Goal: Navigation & Orientation: Understand site structure

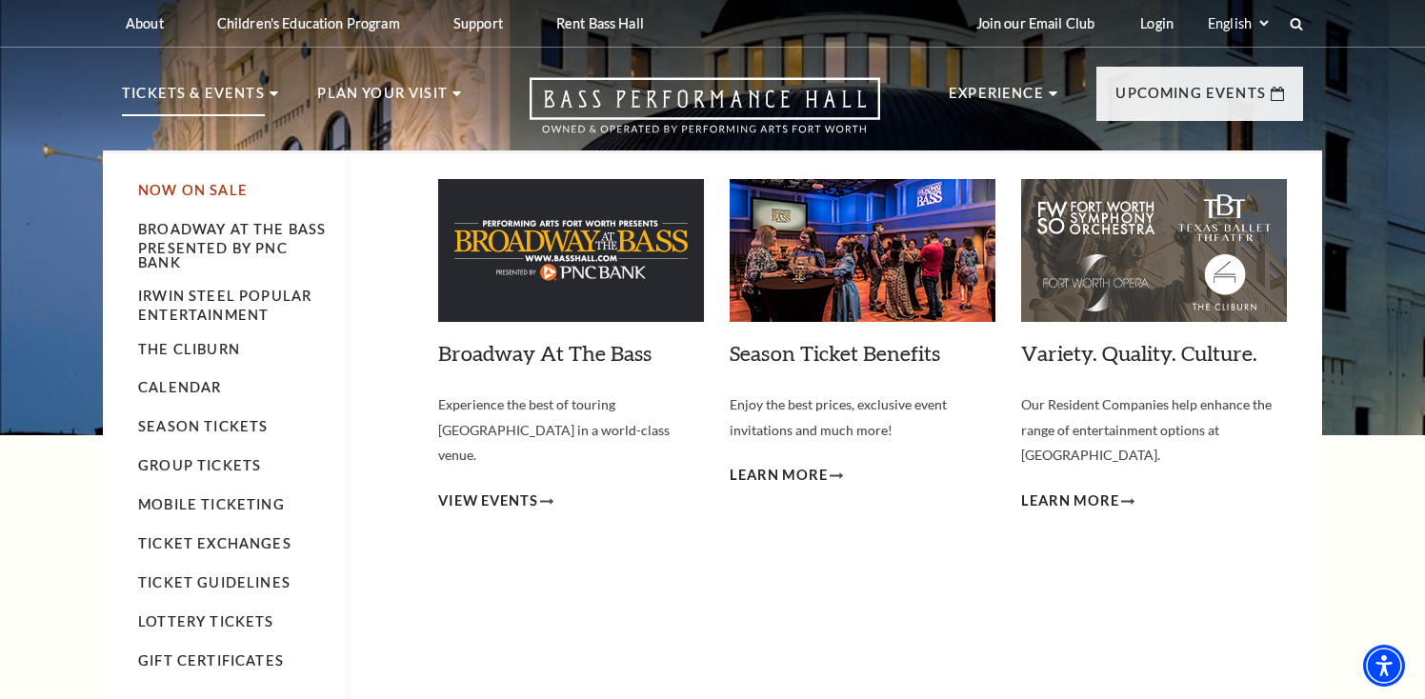
click at [212, 190] on link "Now On Sale" at bounding box center [193, 190] width 110 height 16
click at [164, 263] on link "Broadway At The Bass presented by PNC Bank" at bounding box center [232, 245] width 188 height 49
click at [201, 431] on link "Season Tickets" at bounding box center [203, 426] width 130 height 16
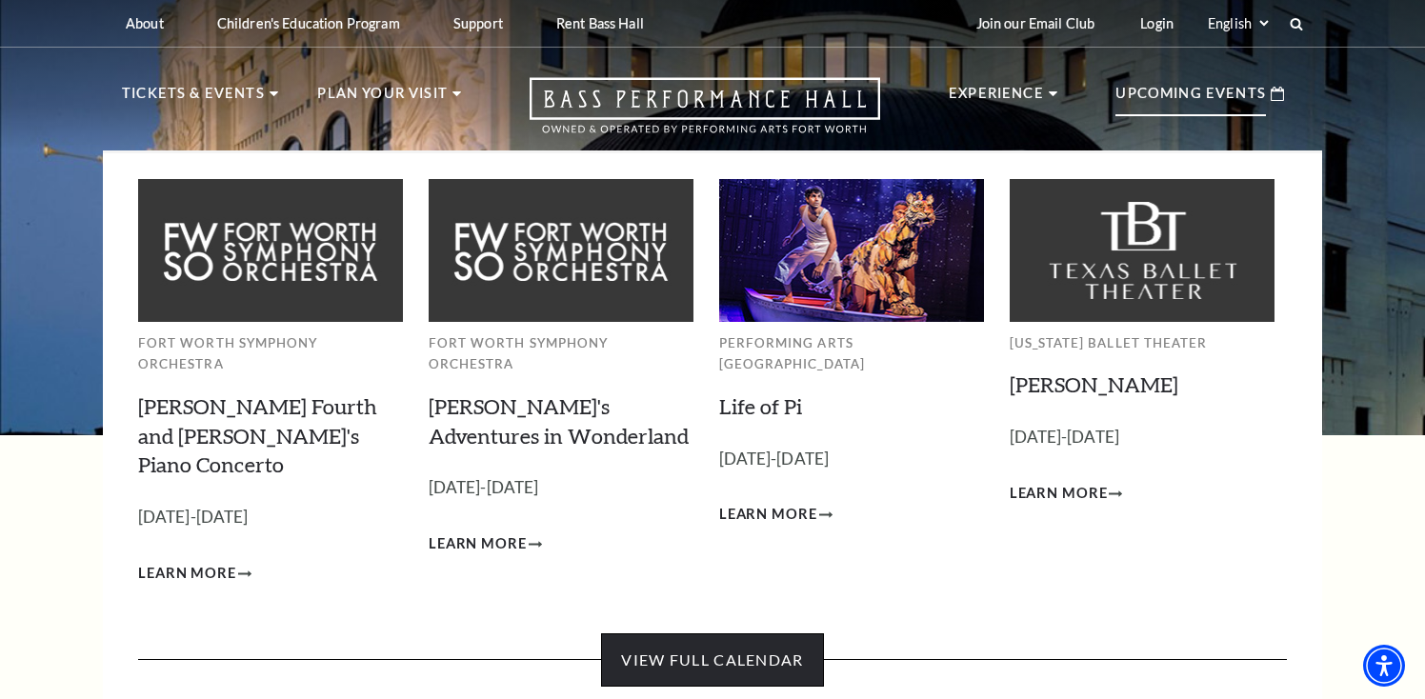
click at [658, 633] on link "View Full Calendar" at bounding box center [712, 659] width 222 height 53
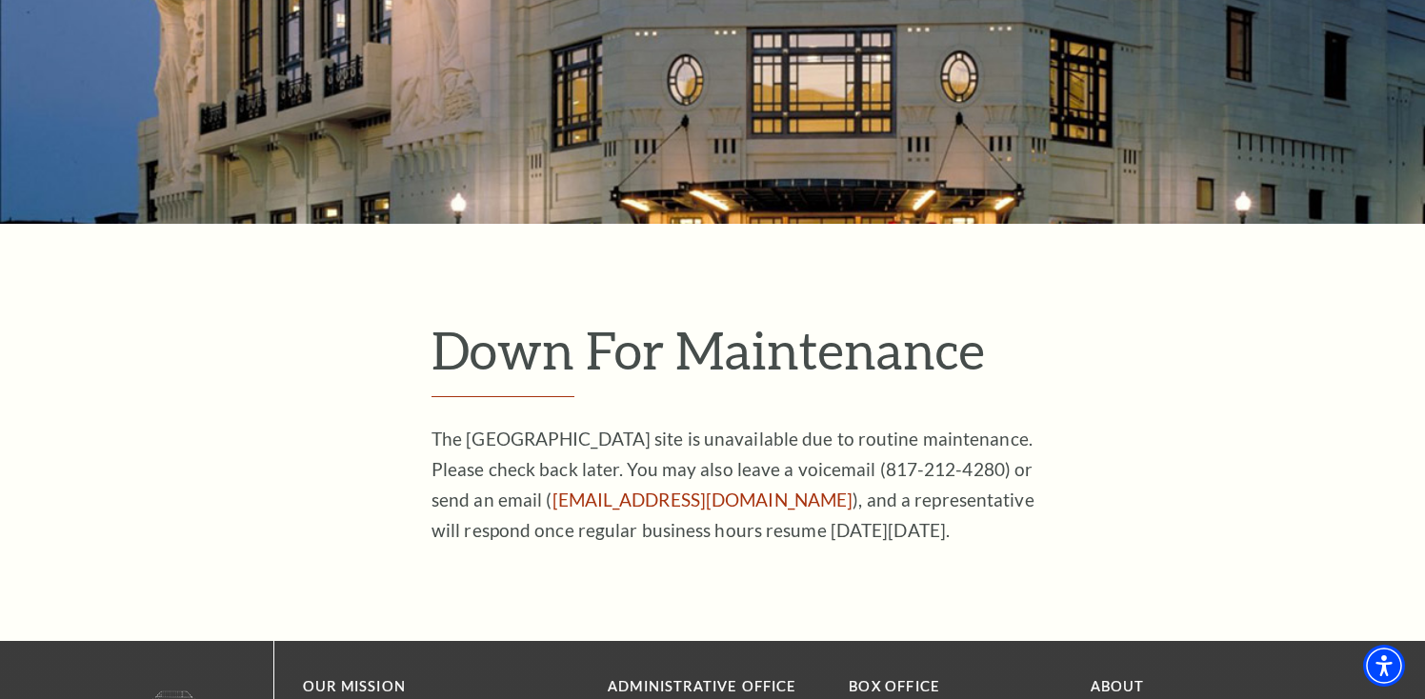
scroll to position [66, 0]
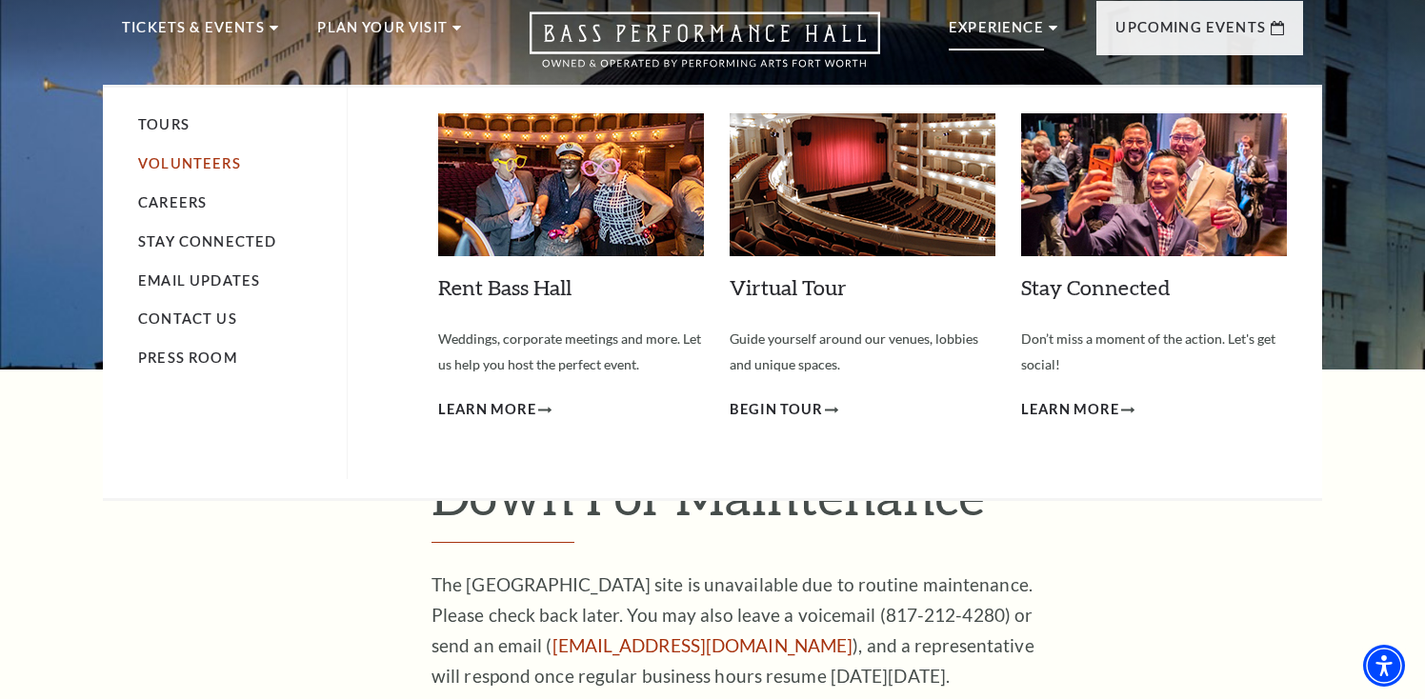
click at [190, 167] on link "Volunteers" at bounding box center [189, 163] width 103 height 16
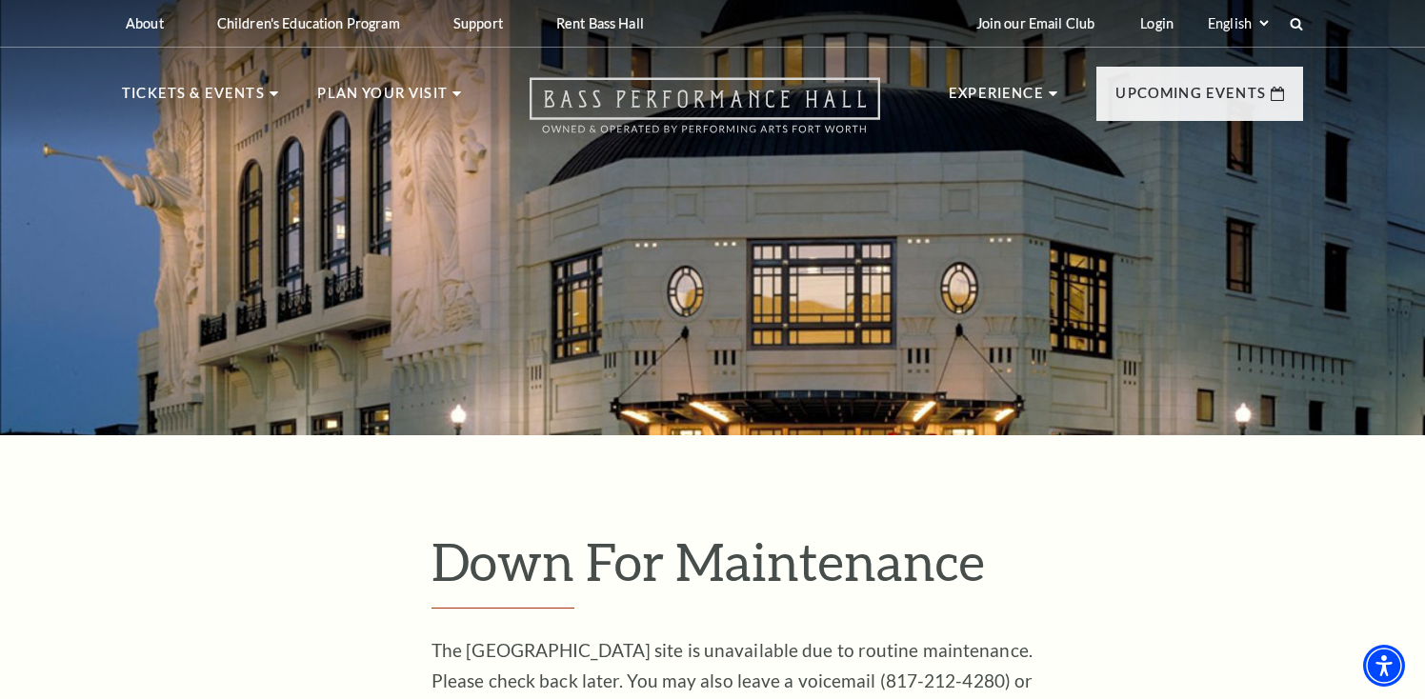
click at [681, 116] on icon "Open this option" at bounding box center [705, 105] width 351 height 56
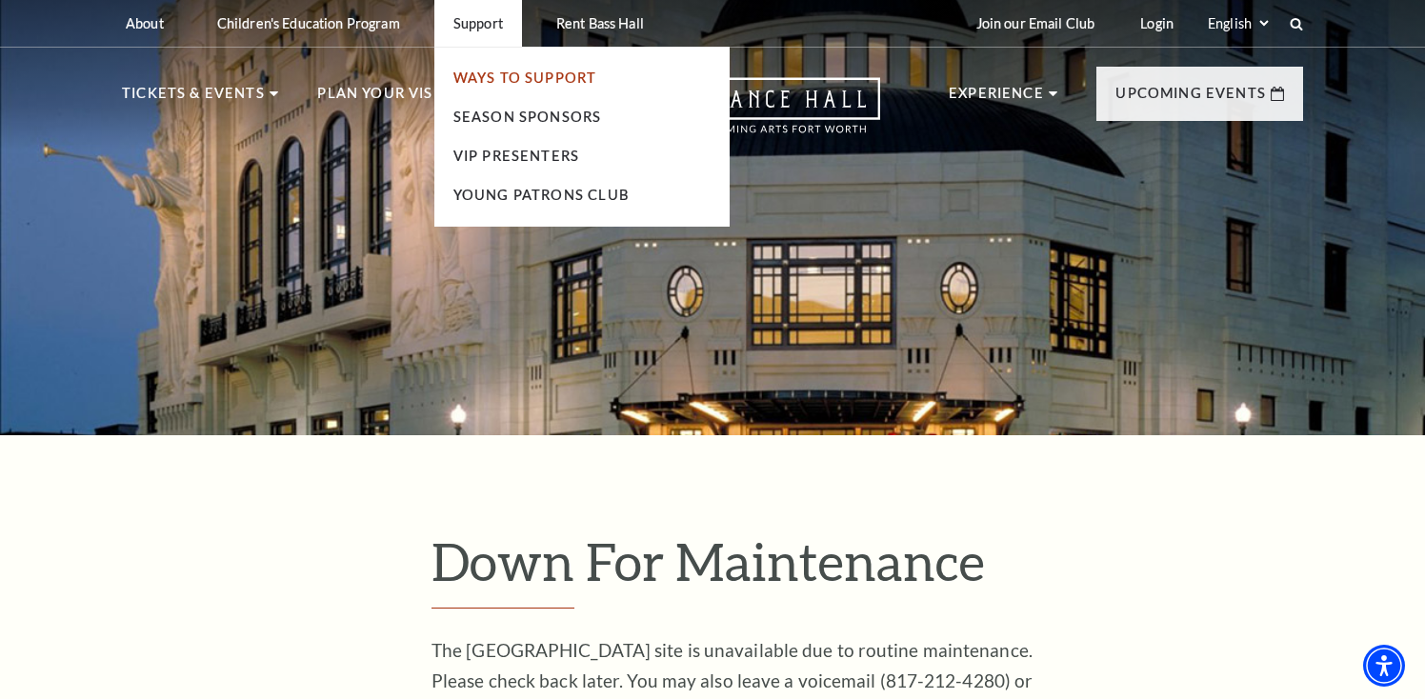
click at [467, 78] on link "Ways To Support" at bounding box center [525, 78] width 144 height 16
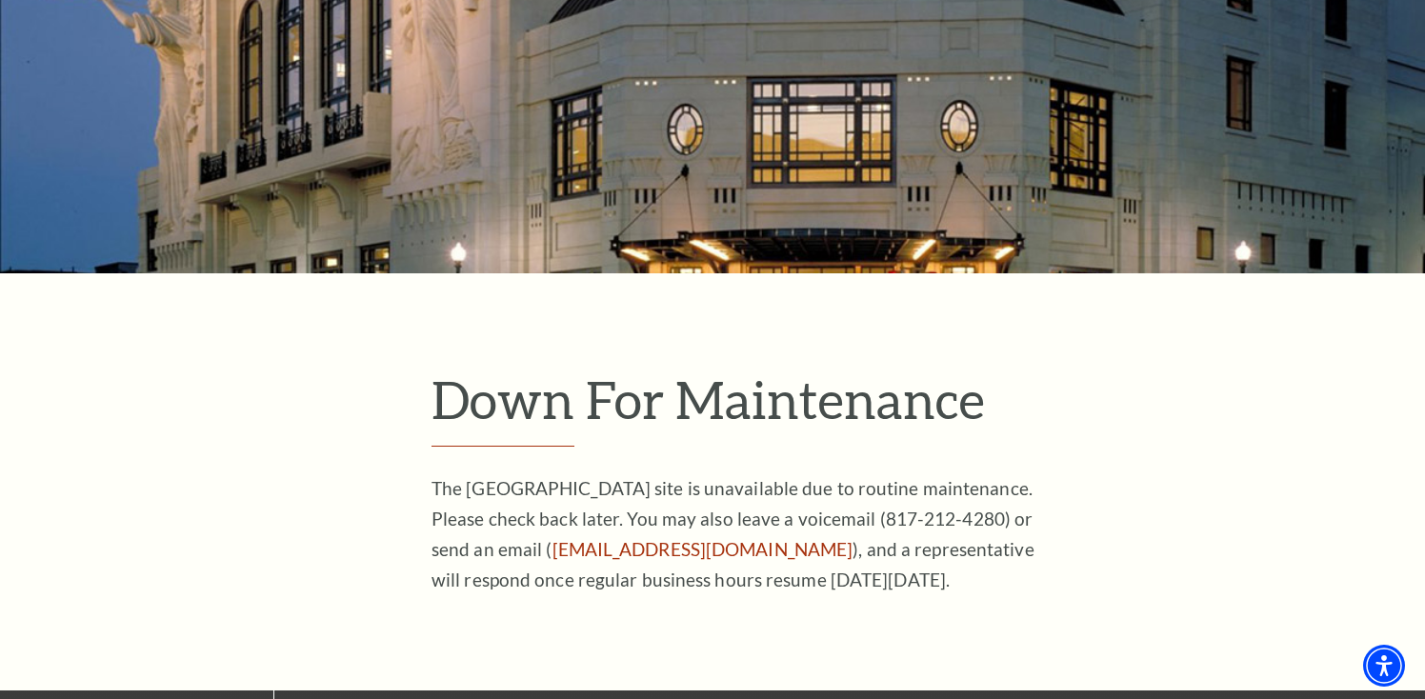
scroll to position [108, 0]
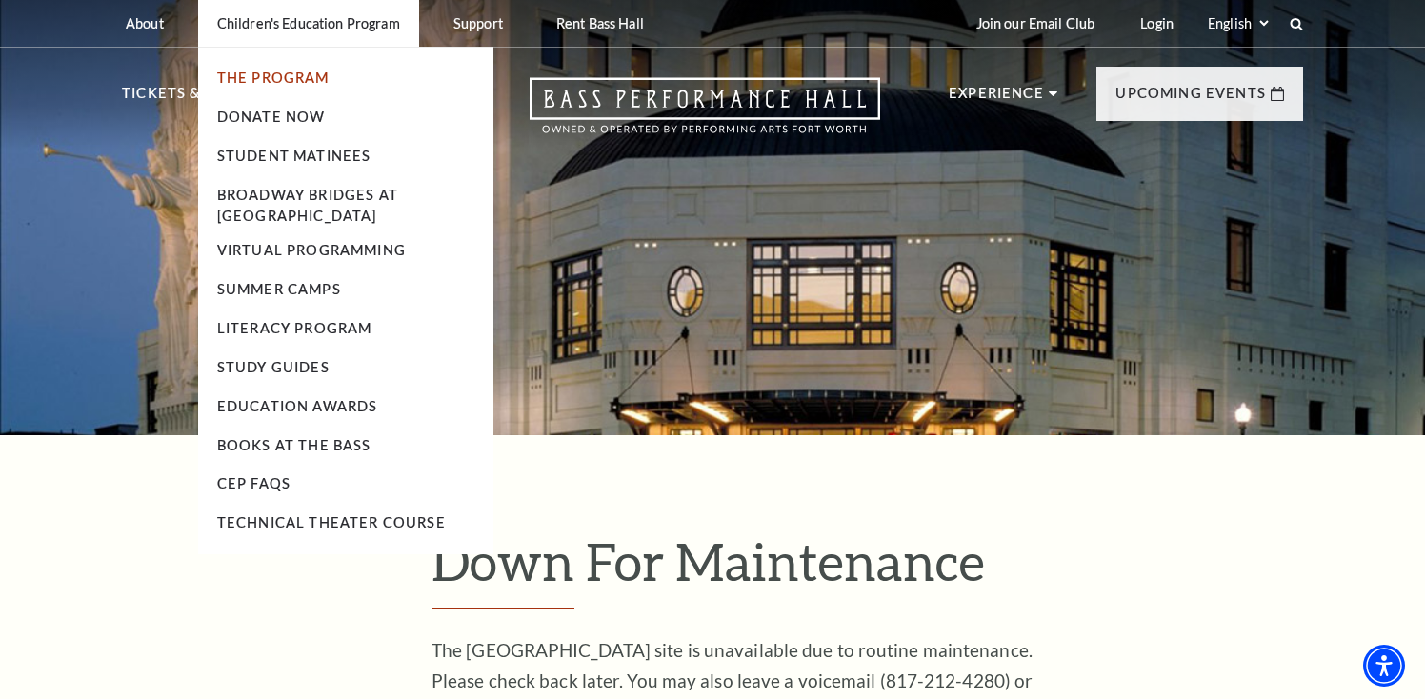
click at [268, 78] on link "The Program" at bounding box center [273, 78] width 112 height 16
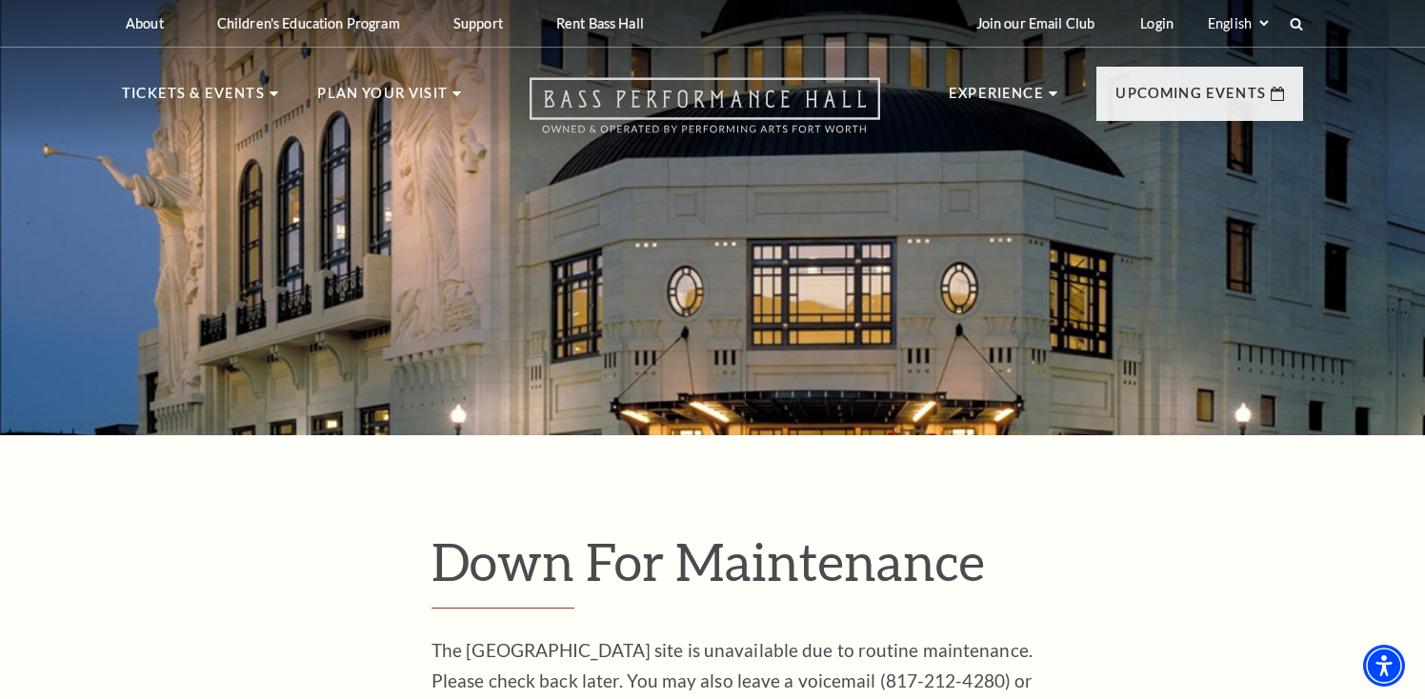
click at [788, 111] on icon "Open this option" at bounding box center [705, 105] width 351 height 56
click at [720, 95] on icon "Open this option" at bounding box center [705, 105] width 351 height 56
click at [826, 121] on icon "Open this option" at bounding box center [705, 105] width 351 height 56
click at [741, 98] on icon "Open this option" at bounding box center [705, 105] width 351 height 56
